Goal: Task Accomplishment & Management: Manage account settings

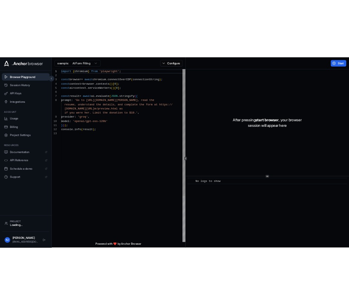
scroll to position [47, 0]
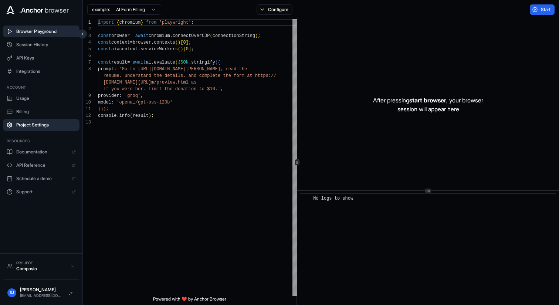
click at [45, 127] on span "Project Settings" at bounding box center [46, 125] width 60 height 6
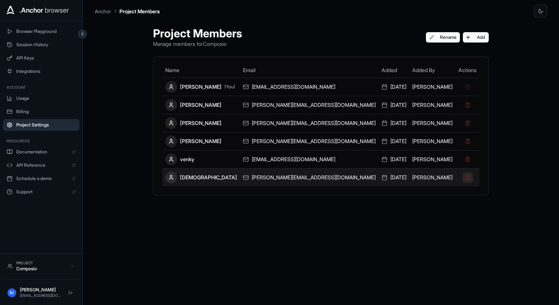
click at [462, 174] on button at bounding box center [467, 177] width 10 height 10
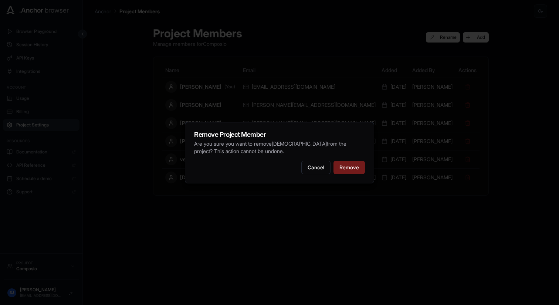
click at [347, 168] on button "Remove" at bounding box center [348, 167] width 31 height 13
click at [350, 170] on button "Remove" at bounding box center [348, 167] width 31 height 13
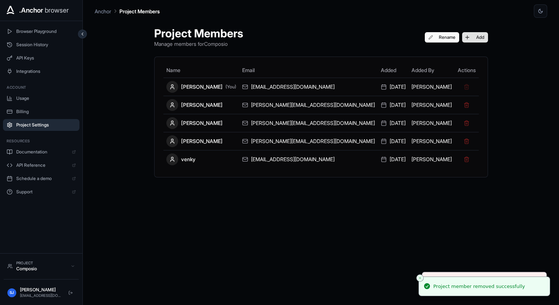
click at [462, 38] on button "Add" at bounding box center [475, 37] width 26 height 10
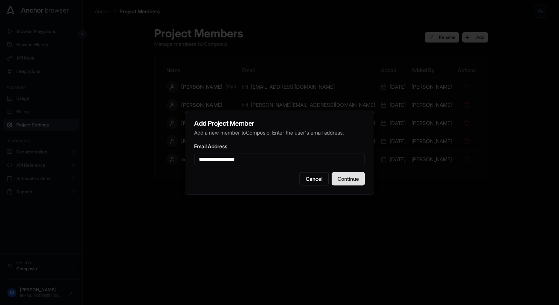
type input "**********"
click at [350, 183] on button "Continue" at bounding box center [348, 178] width 33 height 13
